Goal: Navigation & Orientation: Find specific page/section

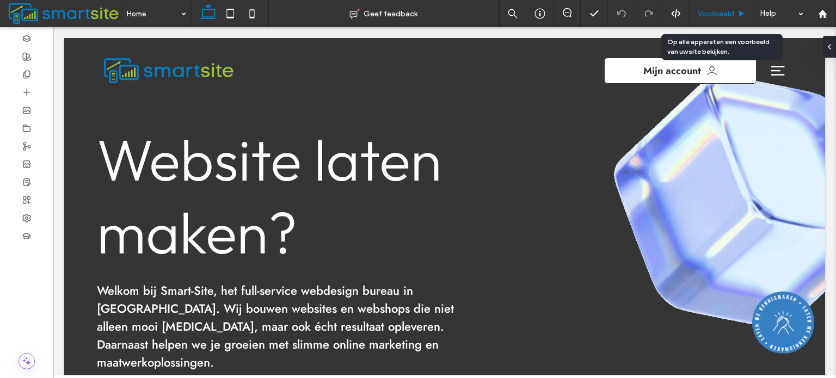
click at [714, 12] on span "Voorbeeld" at bounding box center [715, 13] width 36 height 9
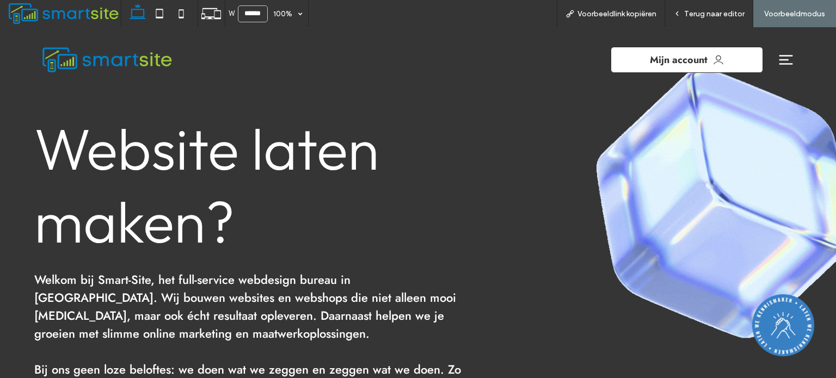
click at [780, 61] on icon at bounding box center [785, 60] width 16 height 16
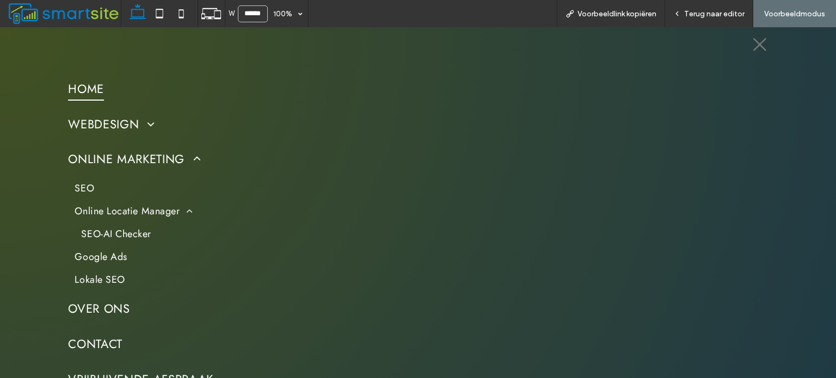
click at [113, 224] on link "SEO-AI Checker" at bounding box center [219, 234] width 289 height 23
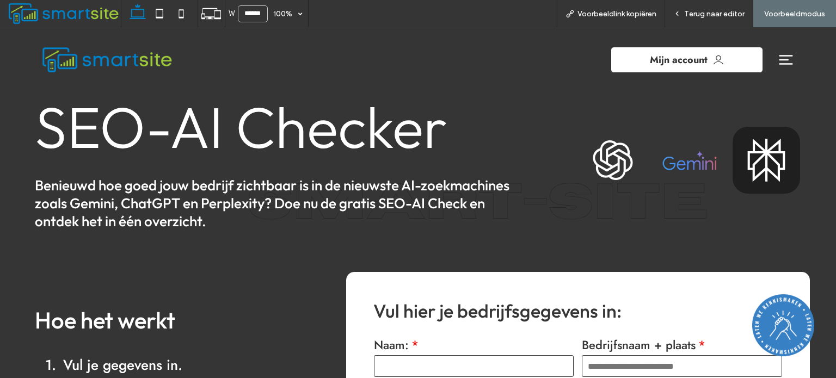
click at [781, 59] on icon at bounding box center [785, 60] width 16 height 16
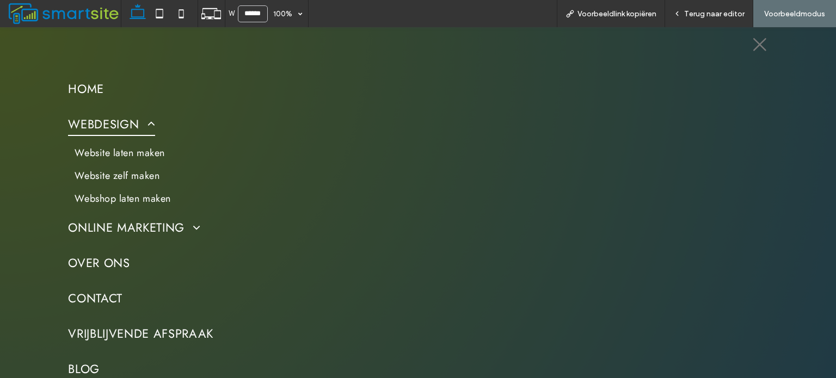
click at [113, 122] on span "Webdesign" at bounding box center [111, 124] width 87 height 24
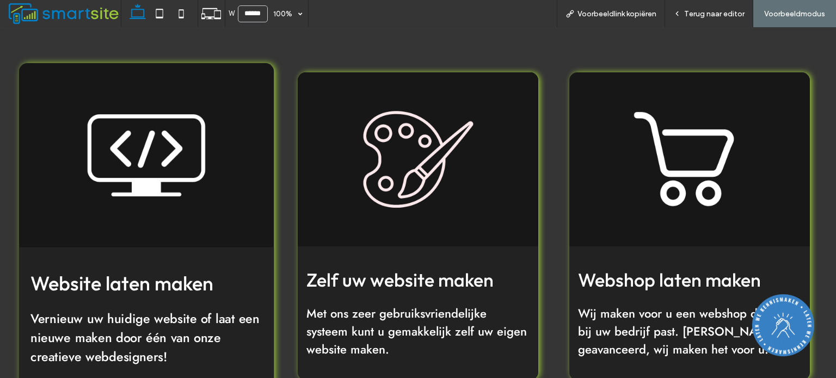
scroll to position [381, 0]
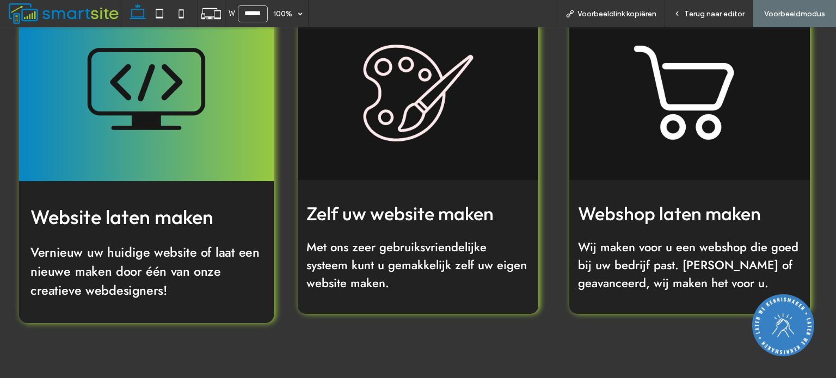
click at [167, 130] on img at bounding box center [146, 89] width 255 height 184
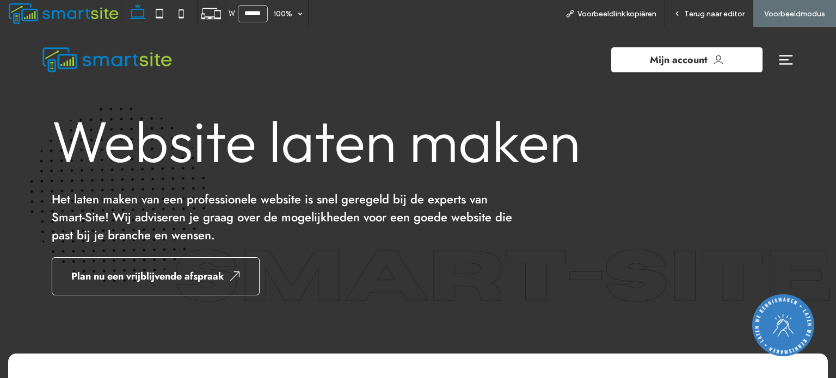
click at [787, 61] on div "Mijn account" at bounding box center [610, 60] width 385 height 48
click at [779, 63] on icon at bounding box center [786, 60] width 14 height 10
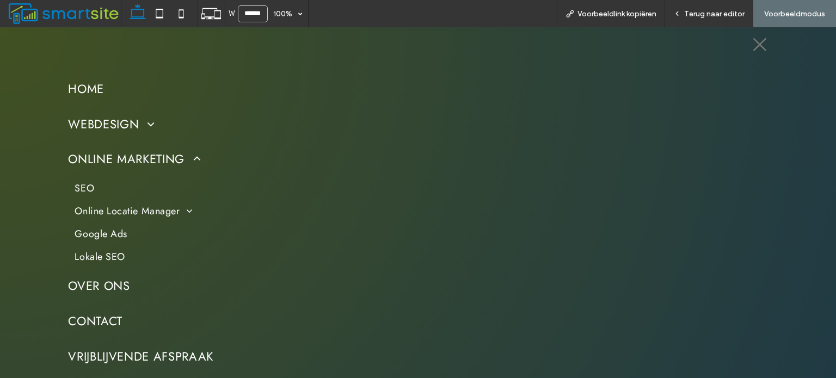
click at [82, 187] on span "SEO" at bounding box center [85, 188] width 20 height 14
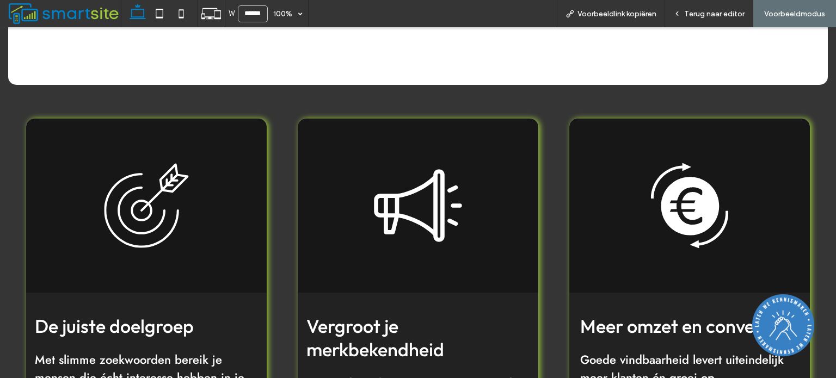
scroll to position [653, 0]
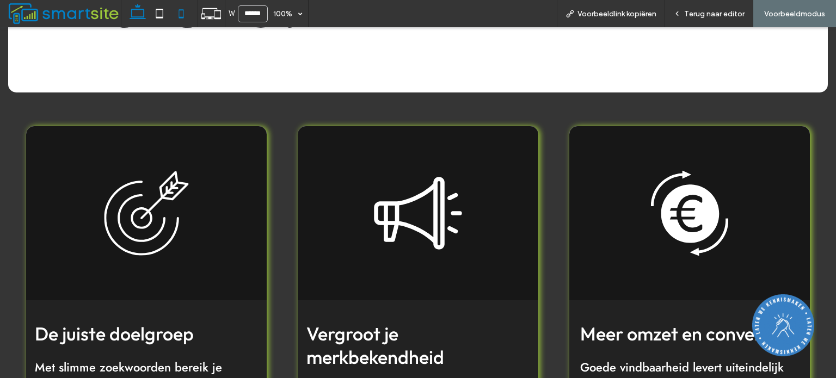
click at [185, 15] on icon at bounding box center [181, 14] width 22 height 22
type input "*****"
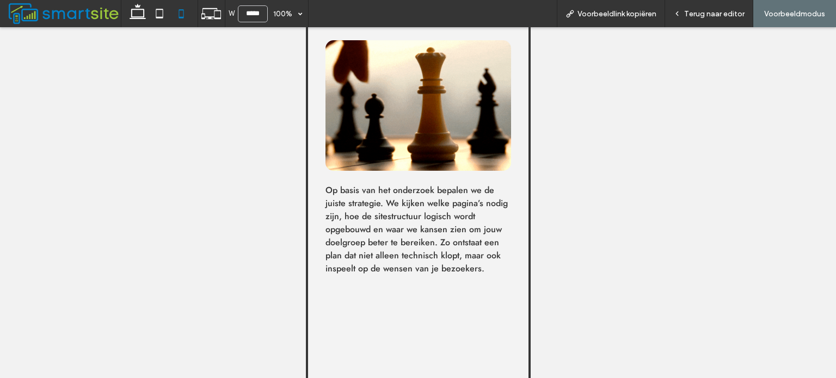
scroll to position [2448, 0]
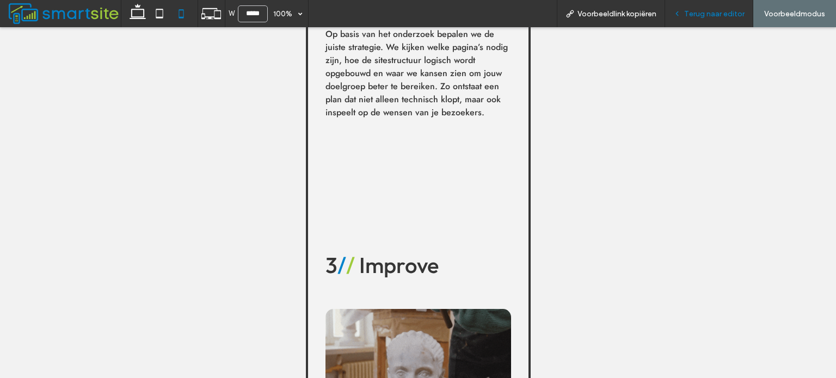
click at [701, 11] on span "Terug naar editor" at bounding box center [714, 13] width 60 height 9
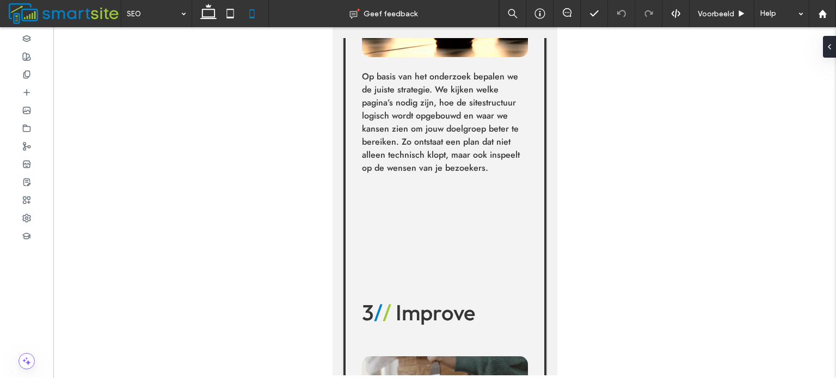
scroll to position [2530, 0]
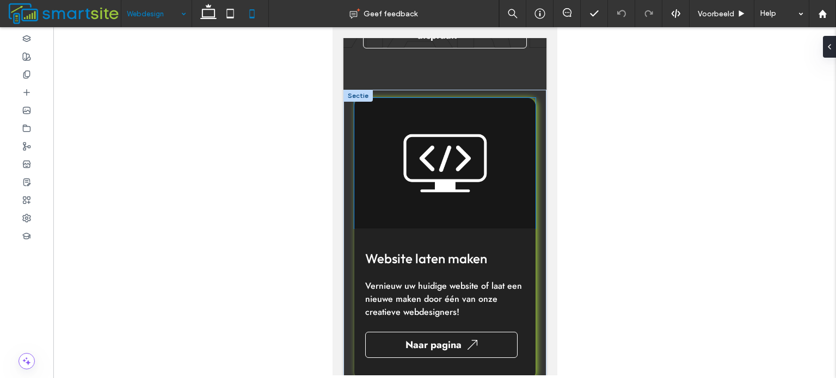
scroll to position [272, 0]
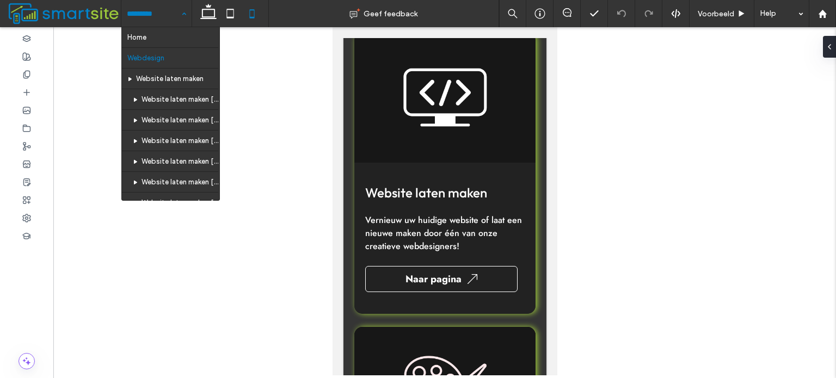
click at [169, 17] on input at bounding box center [154, 13] width 54 height 27
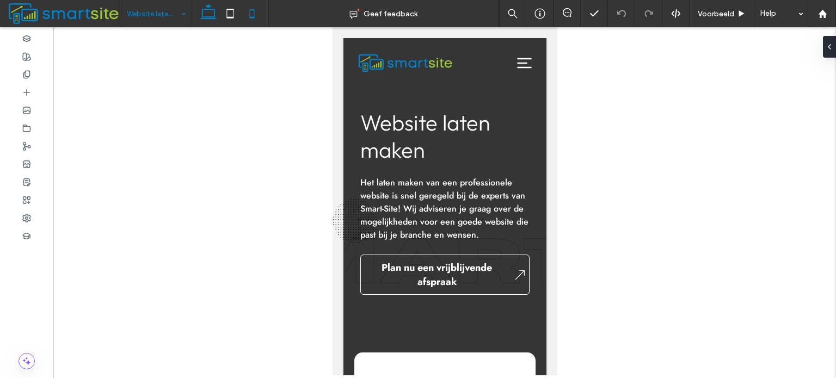
click at [213, 15] on icon at bounding box center [208, 14] width 22 height 22
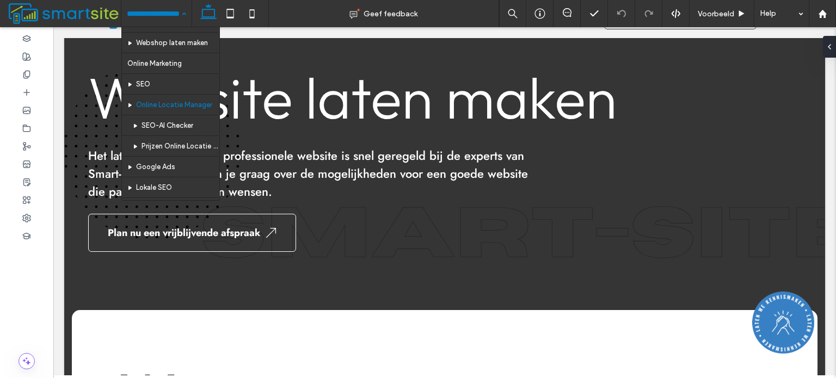
scroll to position [218, 0]
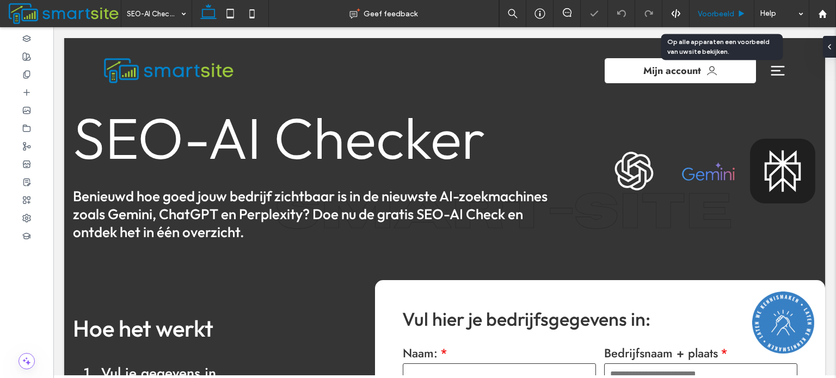
click at [701, 15] on span "Voorbeeld" at bounding box center [715, 13] width 36 height 9
